Goal: Check status

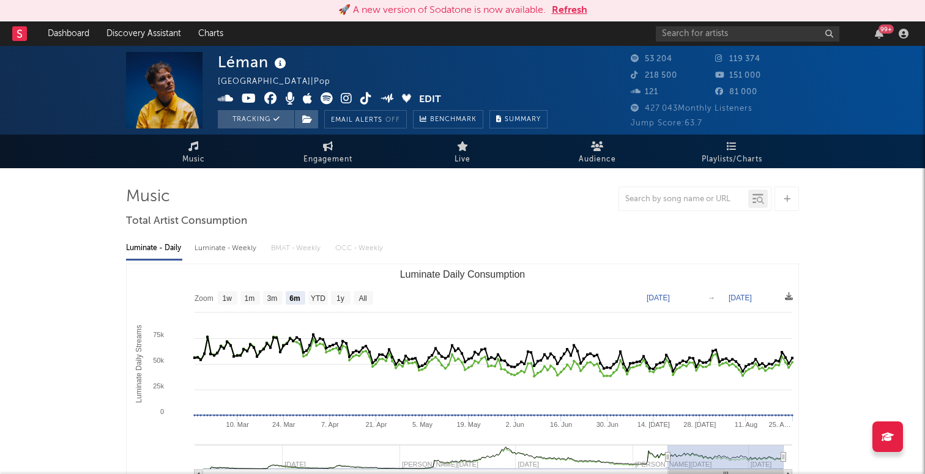
select select "6m"
click at [577, 10] on button "Refresh" at bounding box center [569, 10] width 35 height 15
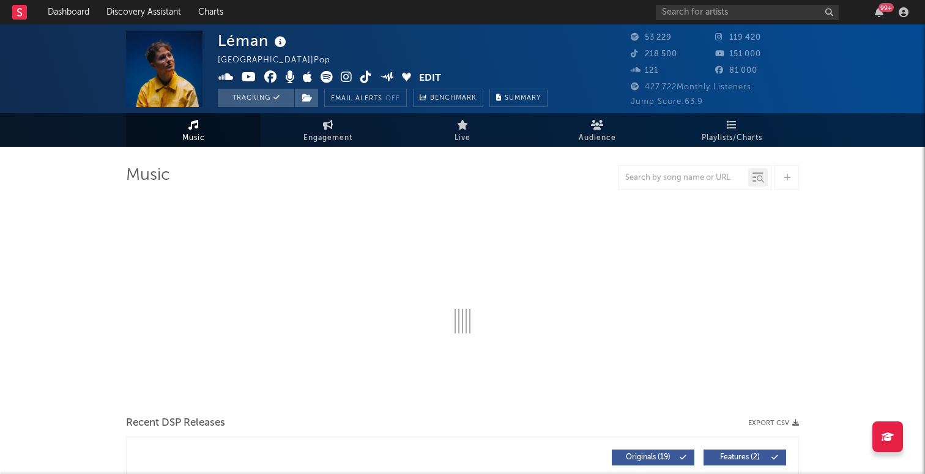
select select "6m"
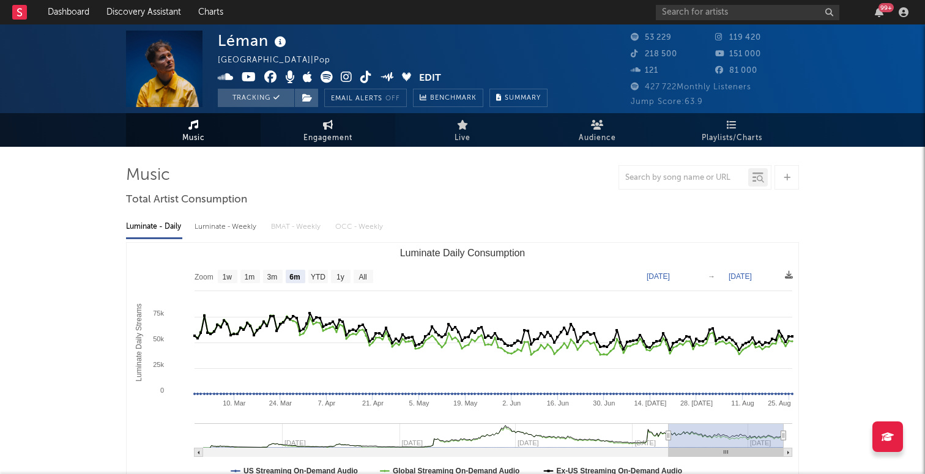
click at [339, 134] on span "Engagement" at bounding box center [327, 138] width 49 height 15
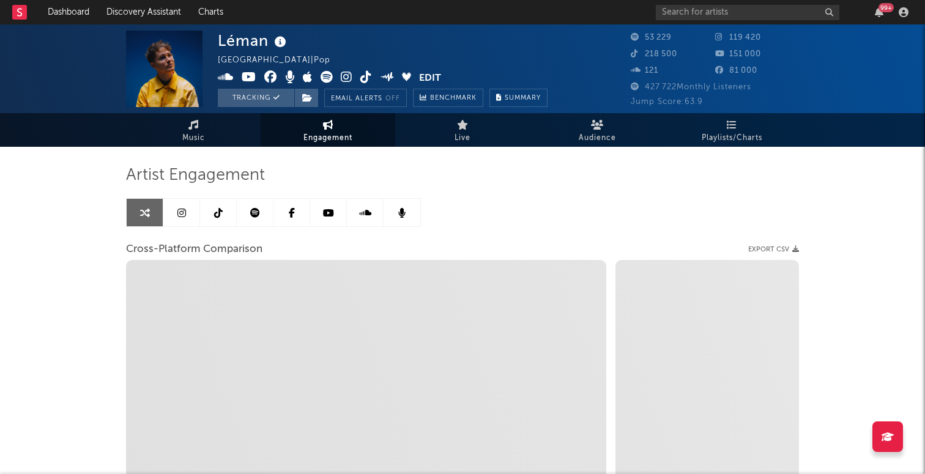
select select "1w"
click at [221, 135] on link "Music" at bounding box center [193, 130] width 135 height 34
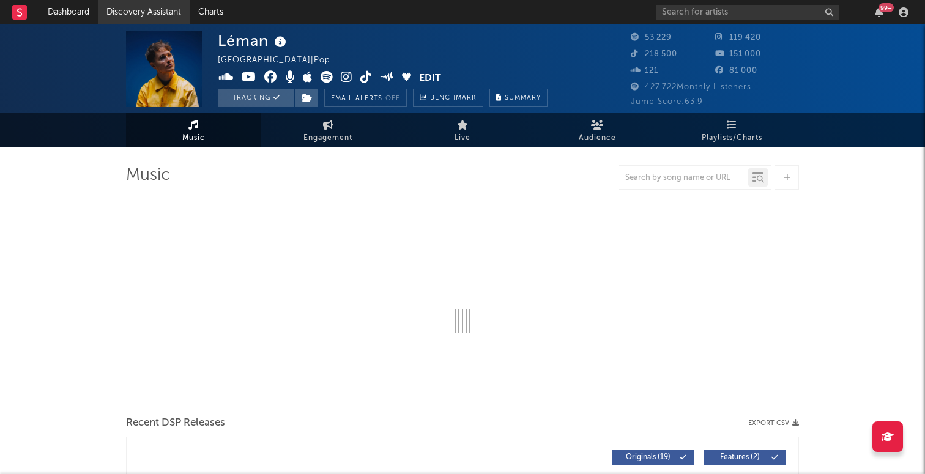
select select "6m"
